Goal: Information Seeking & Learning: Learn about a topic

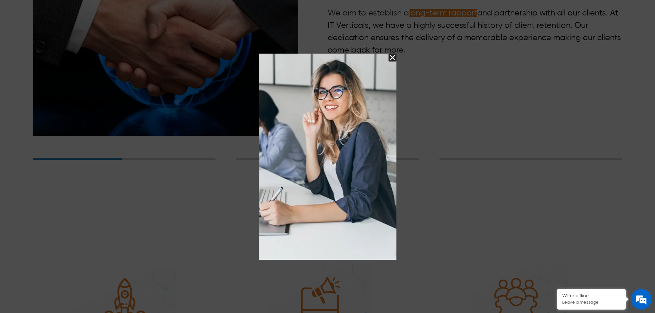
scroll to position [1307, 0]
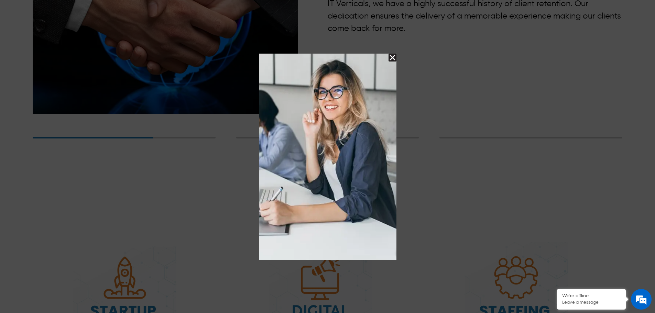
click at [392, 57] on img "Close Splash Button" at bounding box center [393, 58] width 8 height 8
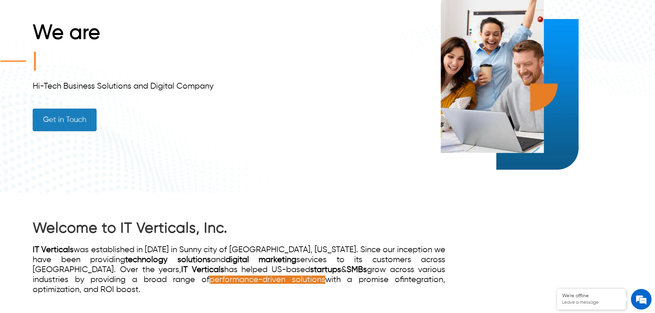
scroll to position [0, 0]
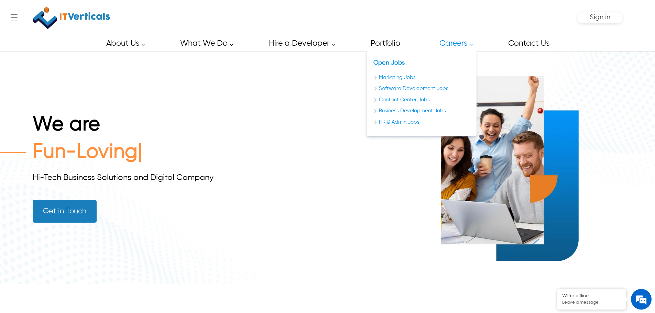
click at [271, 109] on div "We are Fun-Loving Hi-Tech Business Solutions and Digital Company Get in Touch" at bounding box center [328, 167] width 590 height 233
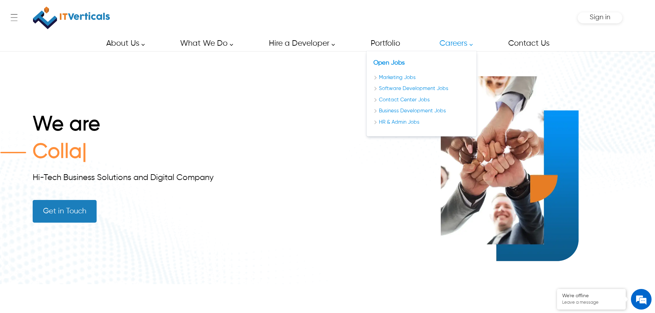
click at [457, 45] on link "Careers" at bounding box center [454, 43] width 45 height 15
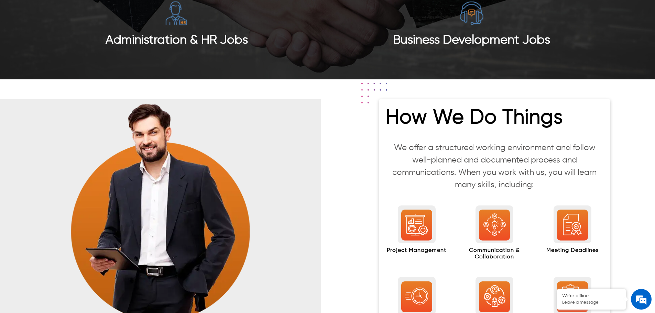
scroll to position [894, 0]
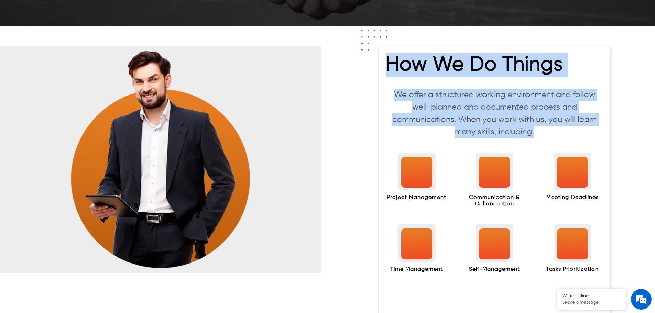
drag, startPoint x: 385, startPoint y: 64, endPoint x: 553, endPoint y: 132, distance: 181.1
click at [553, 132] on div "How We Do Things We offer a structured working environment and follow well-plan…" at bounding box center [494, 181] width 231 height 271
copy div "How We Do Things We offer a structured working environment and follow well-plan…"
click at [432, 64] on h2 "How We Do Things" at bounding box center [495, 67] width 218 height 28
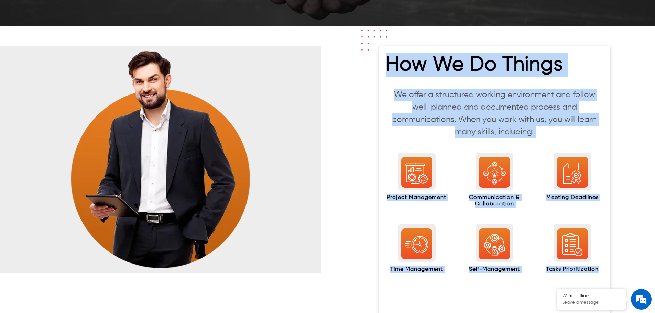
drag, startPoint x: 398, startPoint y: 74, endPoint x: 605, endPoint y: 269, distance: 284.1
click at [605, 269] on div "How We Do Things We offer a structured working environment and follow well-plan…" at bounding box center [494, 181] width 231 height 271
copy div "How We Do Things We offer a structured working environment and follow well-plan…"
click at [365, 158] on div "How We Do Things We offer a structured working environment and follow well-plan…" at bounding box center [494, 181] width 321 height 271
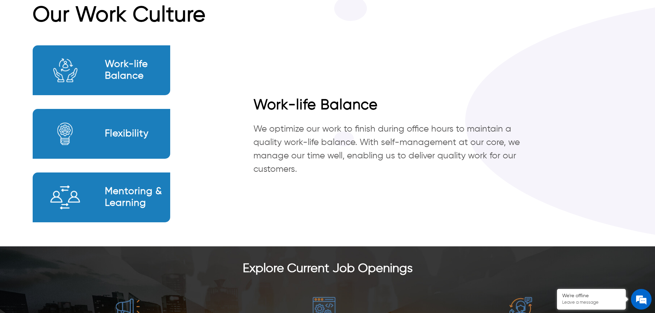
scroll to position [445, 0]
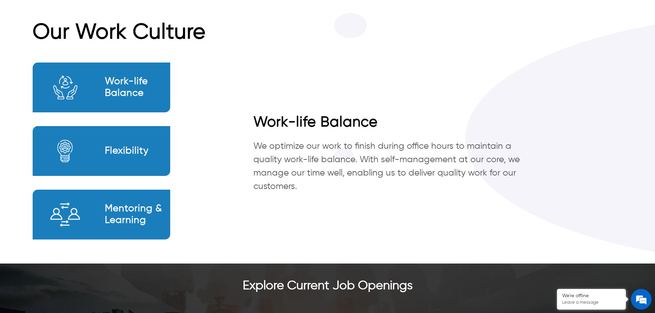
click at [99, 149] on div "Flexibility" at bounding box center [102, 151] width 138 height 50
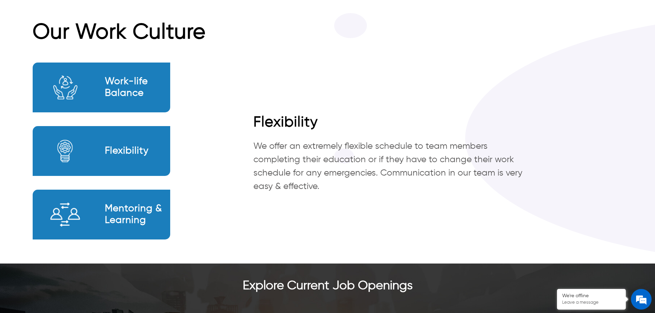
click at [105, 217] on h2 "Mentoring & Learning" at bounding box center [137, 214] width 65 height 23
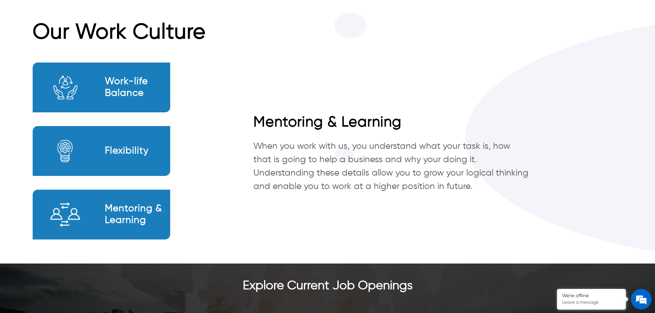
click at [104, 98] on div "Work-life Balance" at bounding box center [102, 88] width 138 height 50
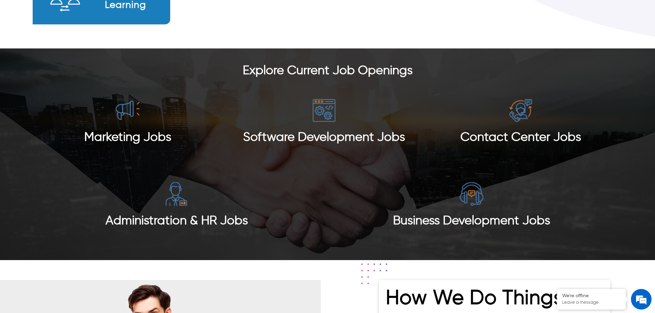
scroll to position [686, 0]
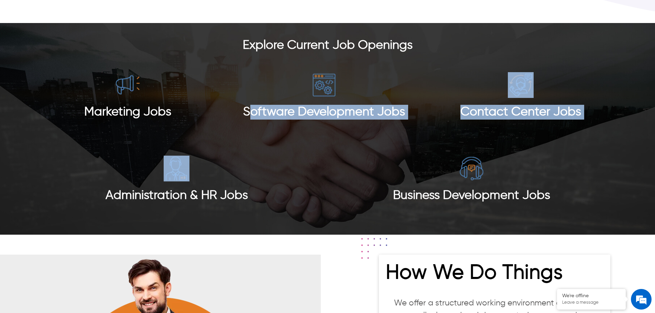
drag, startPoint x: 207, startPoint y: 143, endPoint x: 250, endPoint y: 125, distance: 46.7
click at [250, 125] on section "Marketing Jobs Software Development Jobs Contact Center Jobs Administration & H…" at bounding box center [328, 138] width 590 height 167
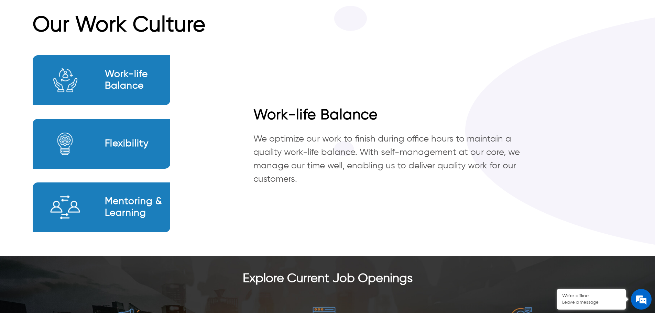
scroll to position [514, 0]
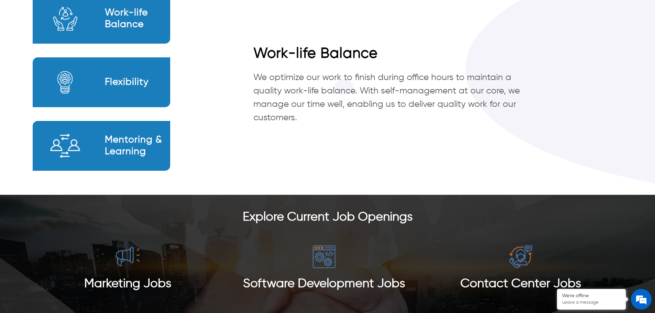
click at [90, 139] on div at bounding box center [65, 146] width 65 height 26
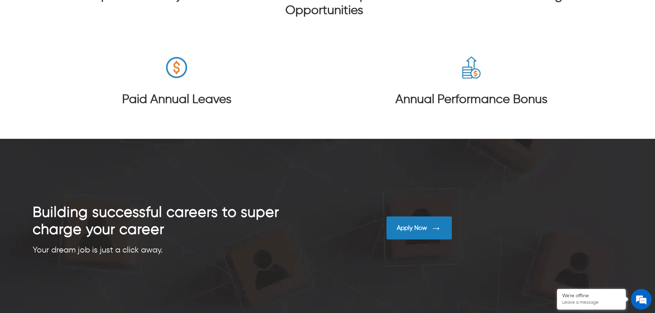
scroll to position [1477, 0]
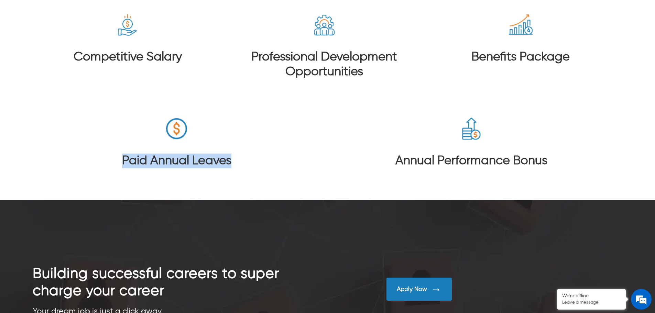
drag, startPoint x: 231, startPoint y: 149, endPoint x: 88, endPoint y: 131, distance: 143.8
click at [88, 131] on div "Paid Annual Leaves" at bounding box center [176, 150] width 177 height 69
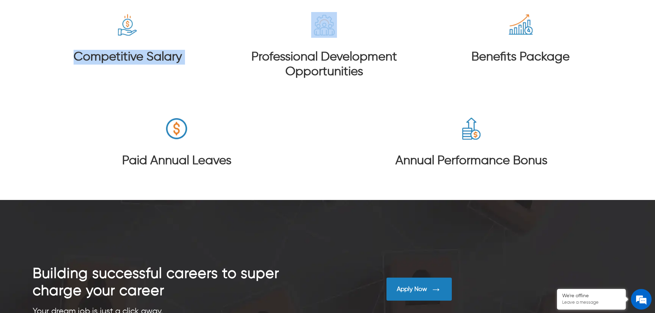
drag, startPoint x: 64, startPoint y: 58, endPoint x: 251, endPoint y: 59, distance: 187.4
click at [248, 59] on section "Competitive Salary Professional Development Opportunities Benefits Package Paid…" at bounding box center [328, 90] width 590 height 193
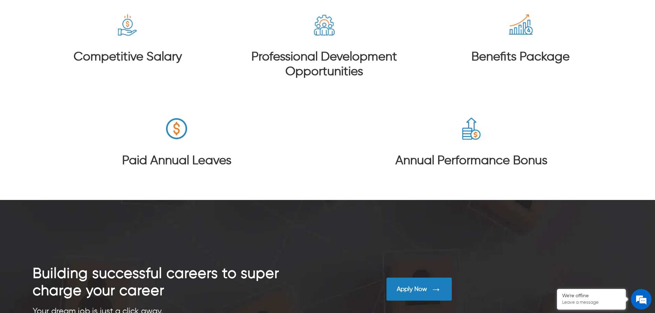
click at [256, 52] on h3 "Professional Development Opportunities" at bounding box center [324, 65] width 177 height 30
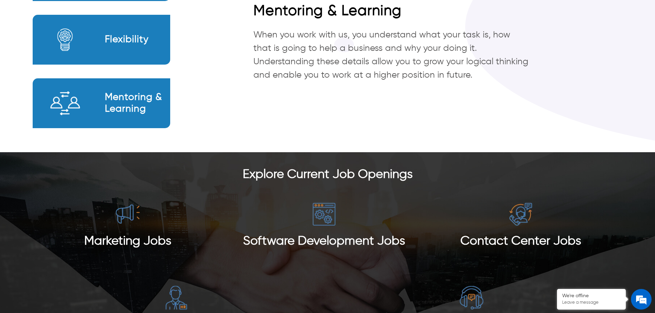
scroll to position [445, 0]
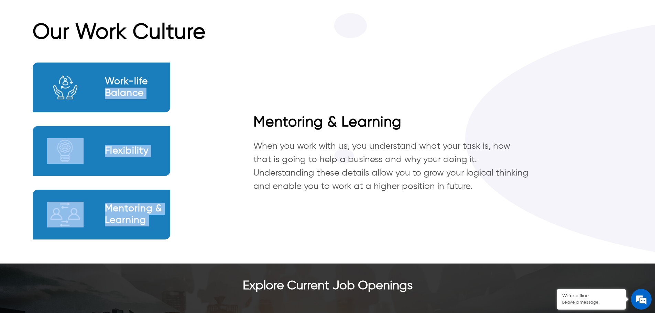
drag, startPoint x: 248, startPoint y: 129, endPoint x: 155, endPoint y: 83, distance: 103.5
click at [159, 84] on div "Work-life Balance Flexibility Mentoring & Learning Mentoring & Learning When yo…" at bounding box center [328, 157] width 590 height 211
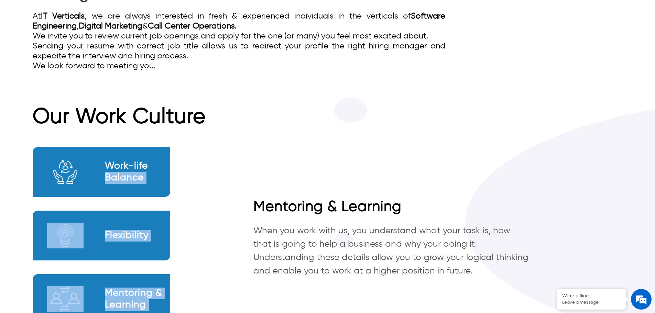
scroll to position [273, 0]
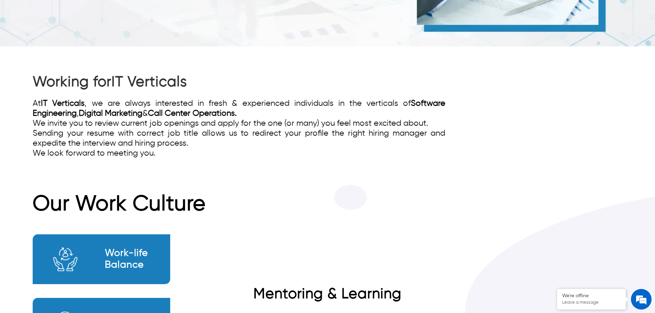
click at [273, 120] on div "We invite you to review current job openings and apply for the one (or many) yo…" at bounding box center [239, 124] width 413 height 10
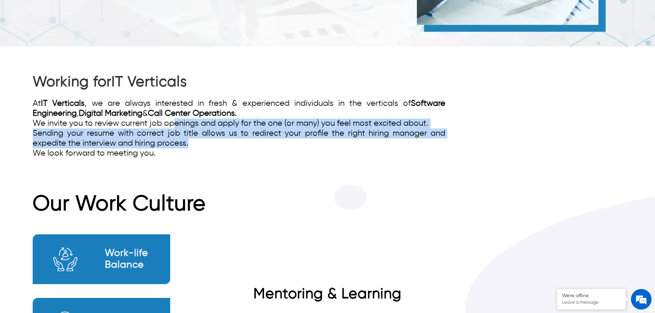
drag, startPoint x: 313, startPoint y: 144, endPoint x: 175, endPoint y: 128, distance: 138.5
click at [175, 128] on div "At IT Verticals , we are always interested in fresh & experienced individuals i…" at bounding box center [239, 129] width 413 height 60
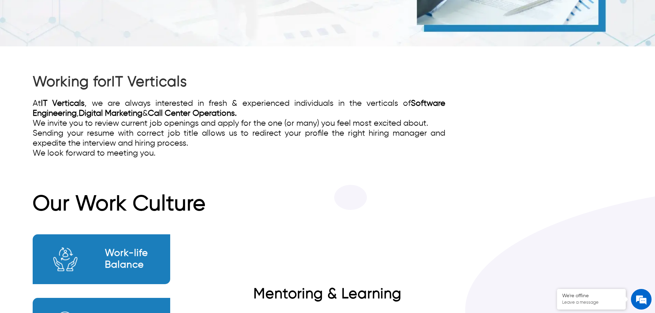
click at [237, 87] on h1 "Working for IT Verticals" at bounding box center [239, 82] width 413 height 19
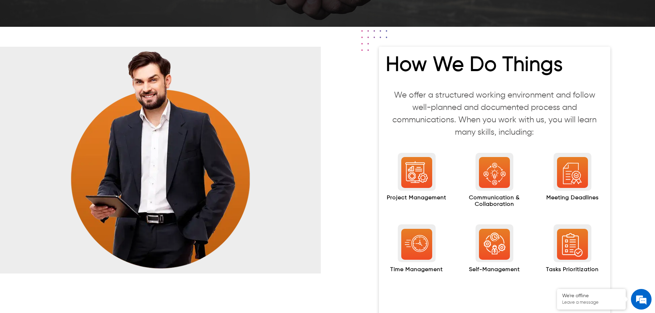
scroll to position [894, 0]
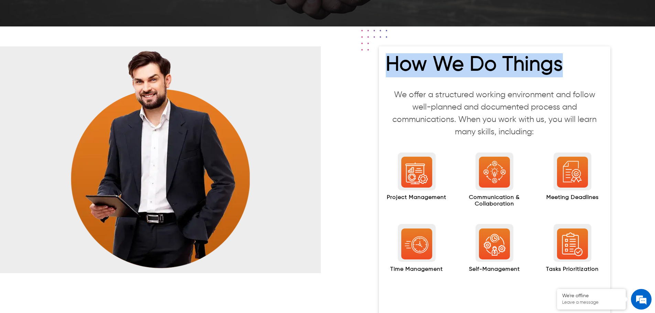
drag, startPoint x: 391, startPoint y: 63, endPoint x: 572, endPoint y: 66, distance: 180.6
click at [572, 66] on h2 "How We Do Things" at bounding box center [495, 67] width 218 height 28
copy h2 "How We Do Things"
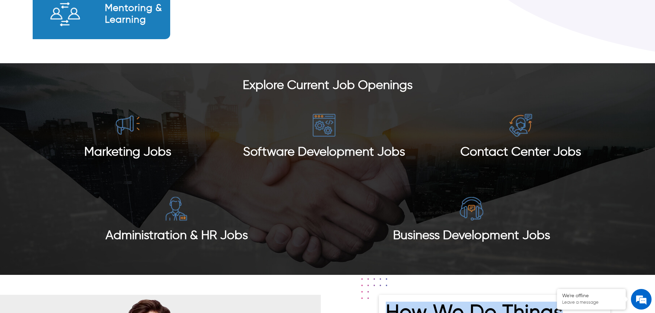
scroll to position [653, 0]
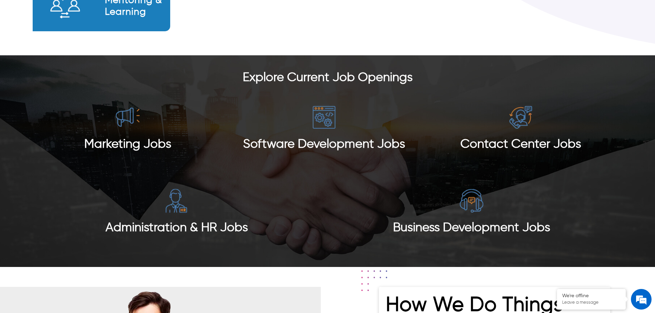
click at [479, 94] on div "Contact Center Jobs" at bounding box center [520, 129] width 177 height 84
drag, startPoint x: 465, startPoint y: 88, endPoint x: 322, endPoint y: 124, distance: 148.0
click at [322, 124] on img at bounding box center [324, 118] width 26 height 26
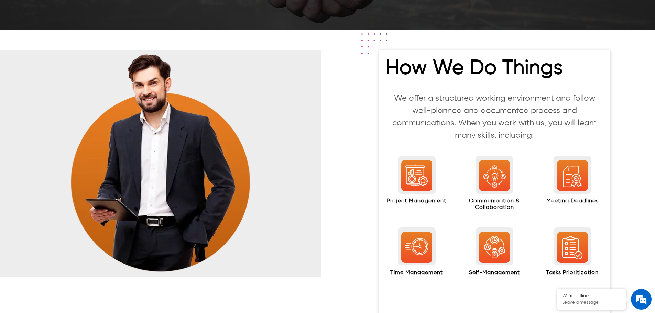
scroll to position [825, 0]
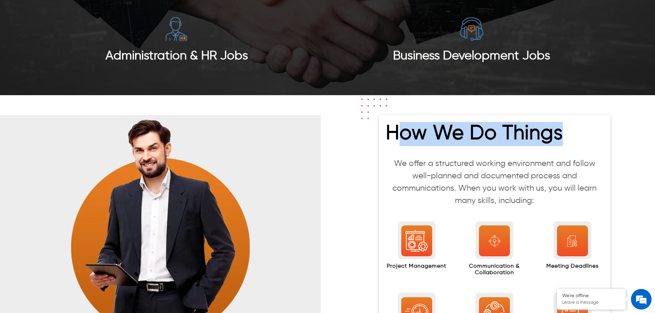
drag, startPoint x: 395, startPoint y: 132, endPoint x: 567, endPoint y: 140, distance: 172.5
click at [567, 140] on h2 "How We Do Things" at bounding box center [495, 136] width 218 height 28
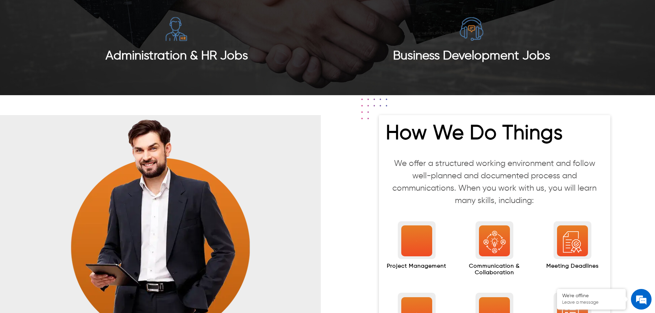
click at [451, 164] on p "We offer a structured working environment and follow well-planned and documente…" at bounding box center [495, 182] width 218 height 50
drag, startPoint x: 408, startPoint y: 164, endPoint x: 485, endPoint y: 164, distance: 77.0
click at [485, 164] on p "We offer a structured working environment and follow well-planned and documente…" at bounding box center [495, 182] width 218 height 50
click at [534, 164] on p "We offer a structured working environment and follow well-planned and documente…" at bounding box center [495, 182] width 218 height 50
